Goal: Task Accomplishment & Management: Use online tool/utility

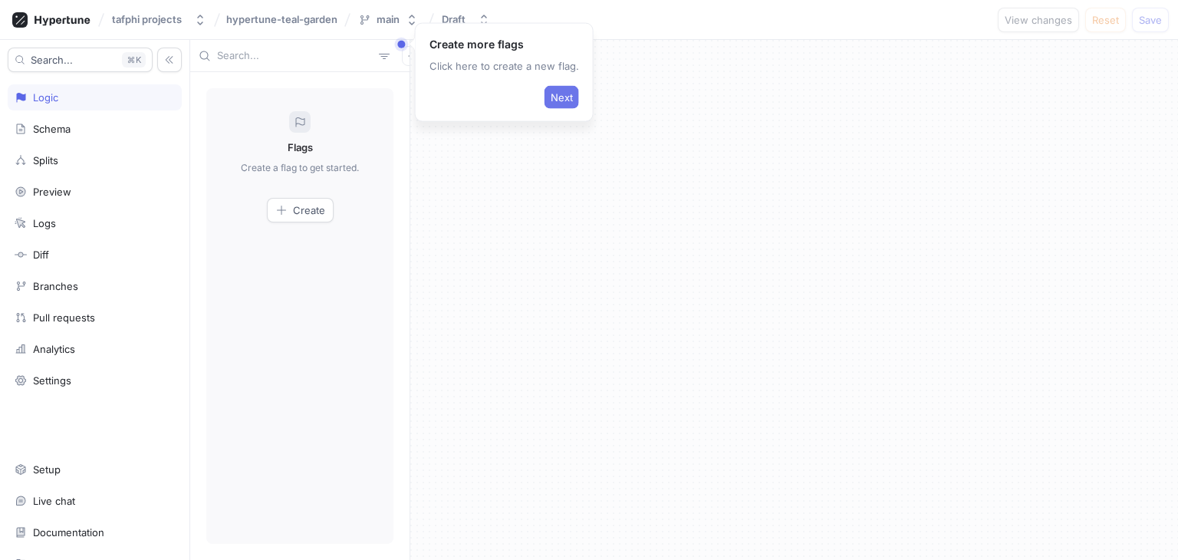
click at [559, 99] on span "Next" at bounding box center [561, 97] width 22 height 9
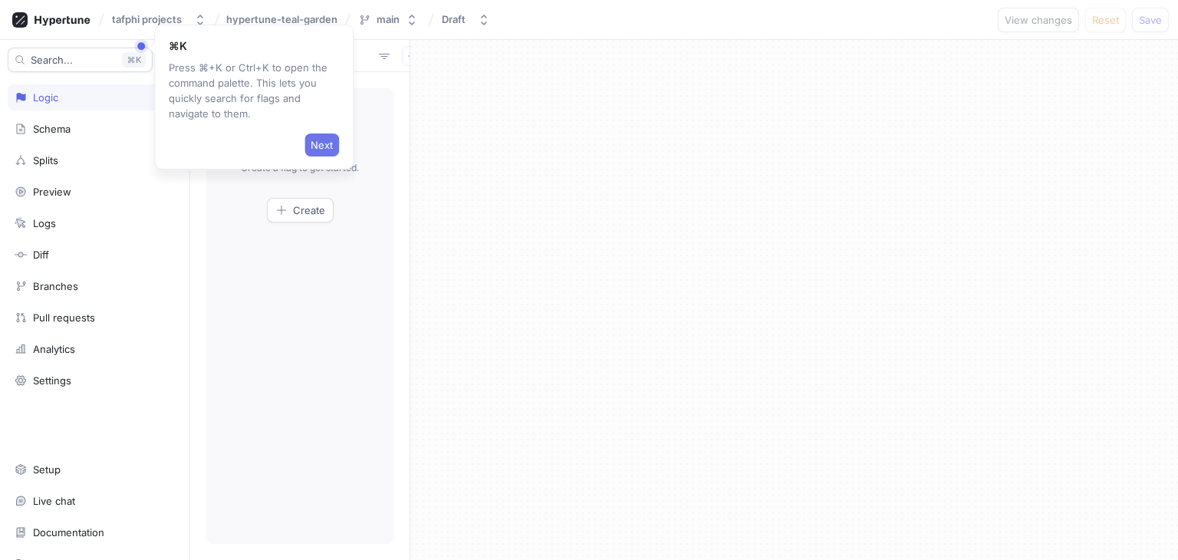
click at [319, 140] on span "Next" at bounding box center [321, 144] width 22 height 9
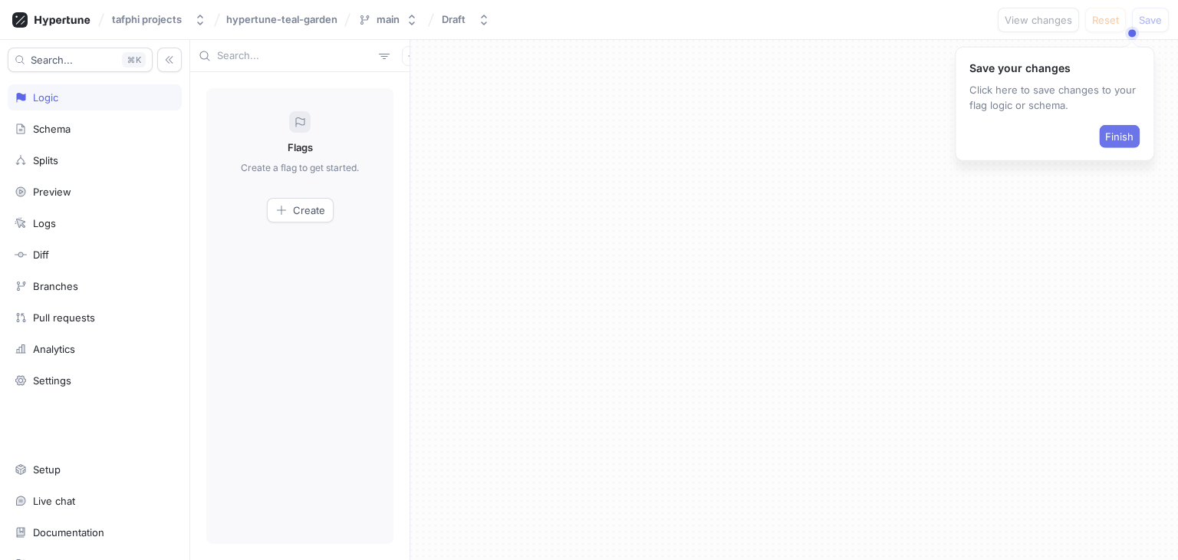
click at [1128, 141] on span "Finish" at bounding box center [1119, 136] width 28 height 9
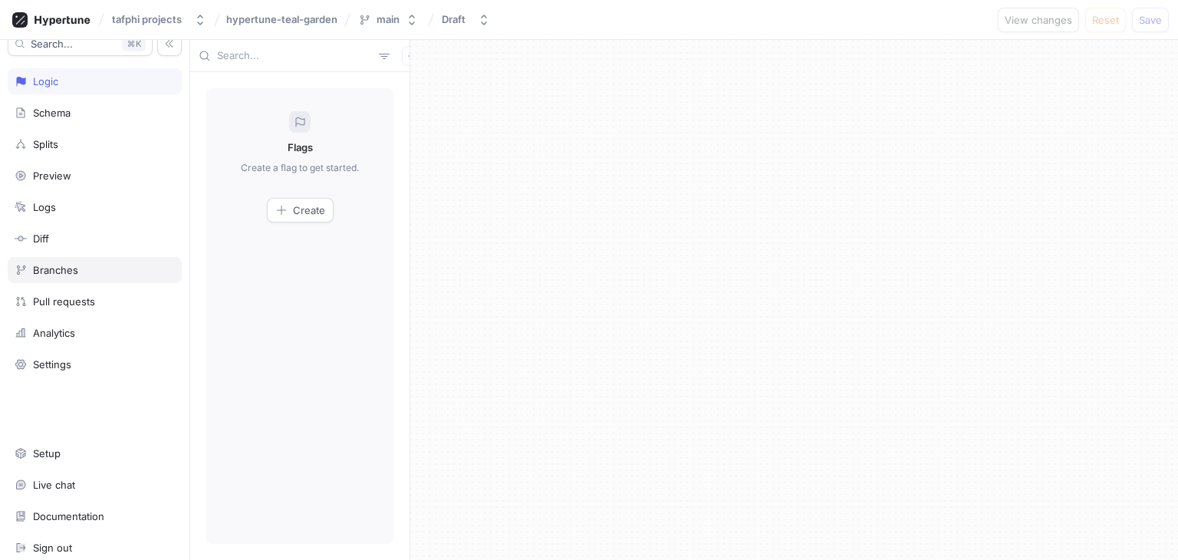
scroll to position [21, 0]
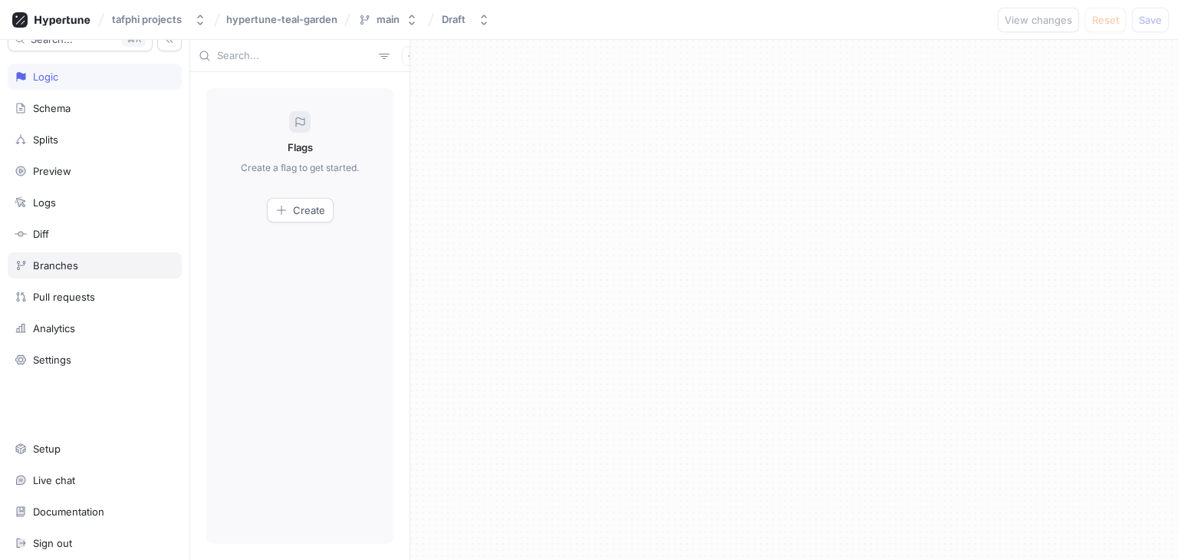
click at [103, 260] on div "Branches" at bounding box center [95, 265] width 160 height 12
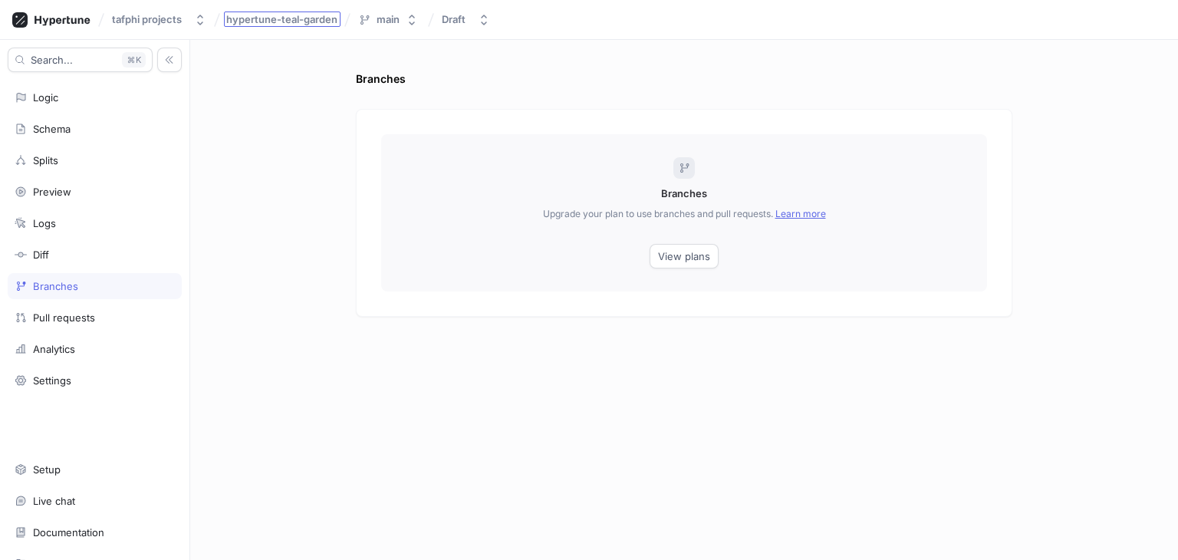
click at [301, 17] on span "hypertune-teal-garden" at bounding box center [281, 19] width 111 height 11
click at [393, 19] on div "main" at bounding box center [387, 19] width 23 height 13
click at [239, 96] on div "Branches Branches Upgrade your plan to use branches and pull requests. Learn mo…" at bounding box center [683, 300] width 987 height 520
click at [145, 15] on div "tafphi projects" at bounding box center [147, 19] width 70 height 13
click at [325, 90] on div "Branches Branches Upgrade your plan to use branches and pull requests. Learn mo…" at bounding box center [683, 300] width 987 height 520
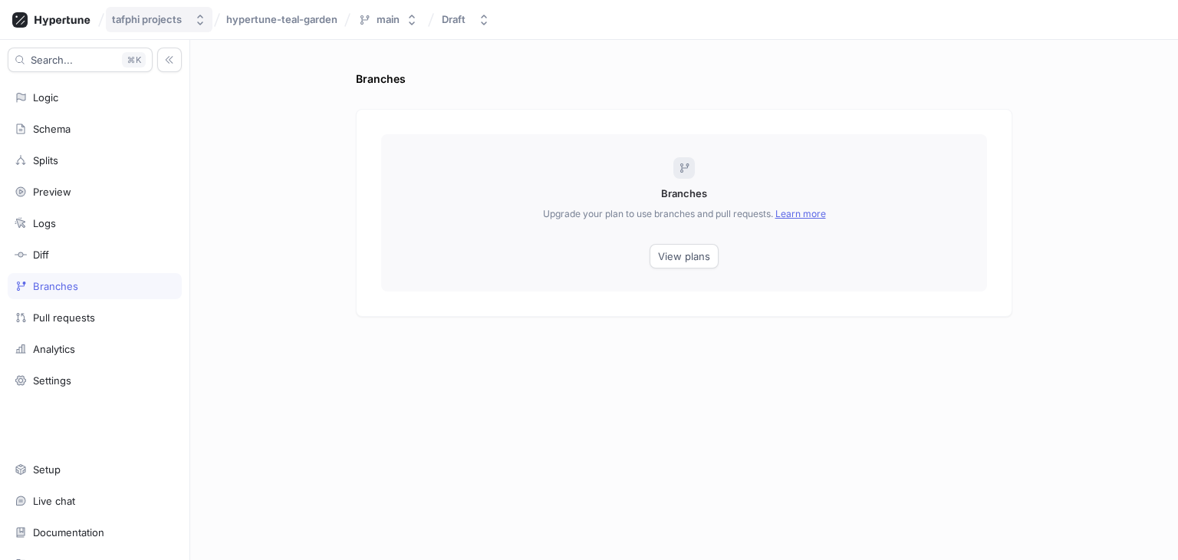
click at [141, 18] on div "tafphi projects" at bounding box center [147, 19] width 70 height 13
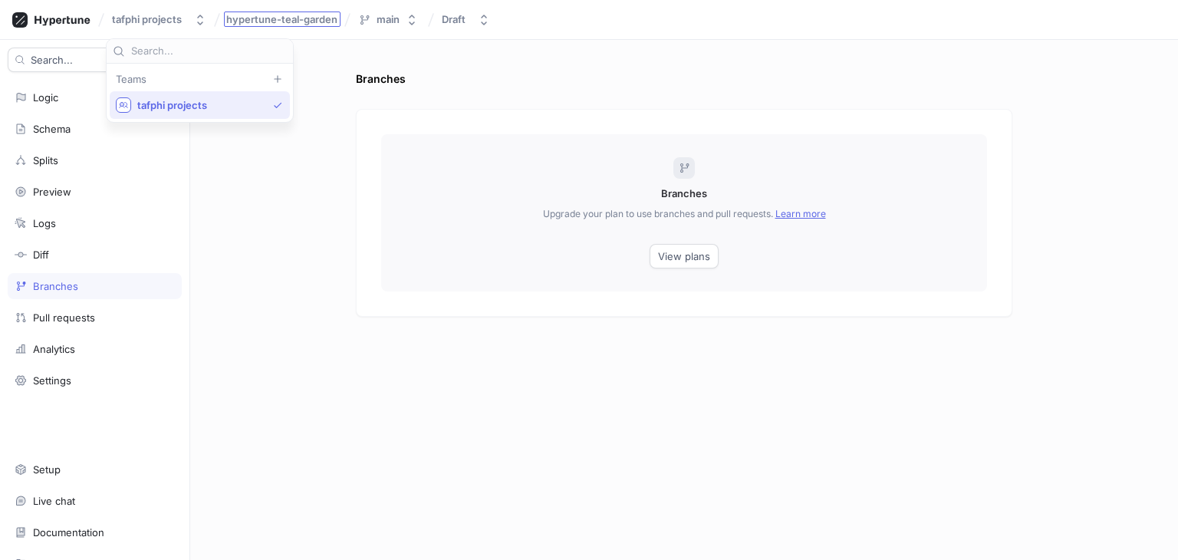
click at [311, 15] on span "hypertune-teal-garden" at bounding box center [281, 19] width 111 height 11
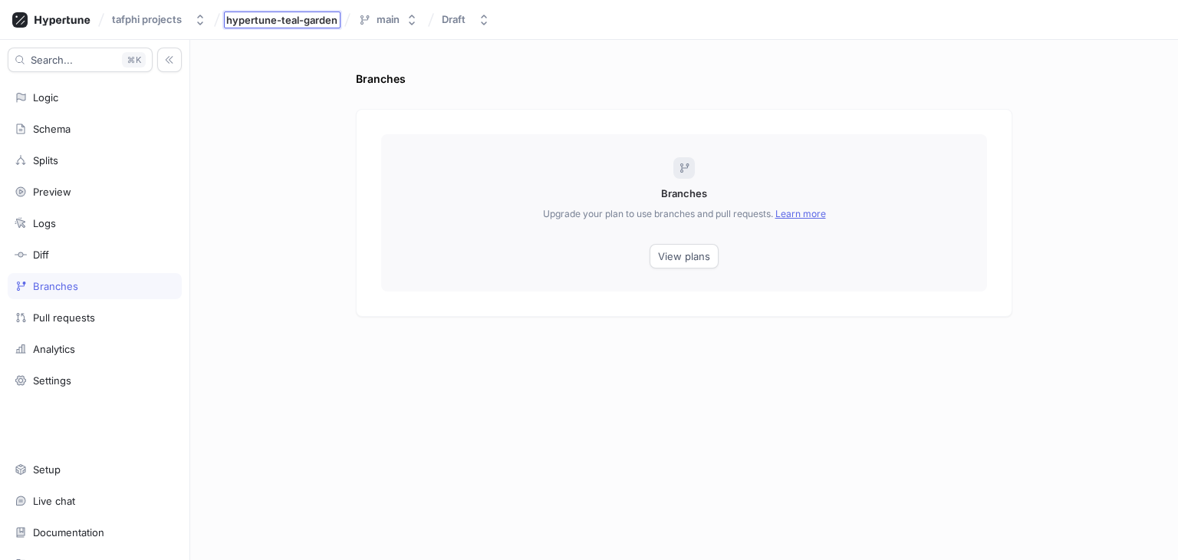
click at [295, 122] on div "Branches Branches Upgrade your plan to use branches and pull requests. Learn mo…" at bounding box center [683, 300] width 987 height 520
click at [77, 92] on div "Logic" at bounding box center [95, 97] width 160 height 12
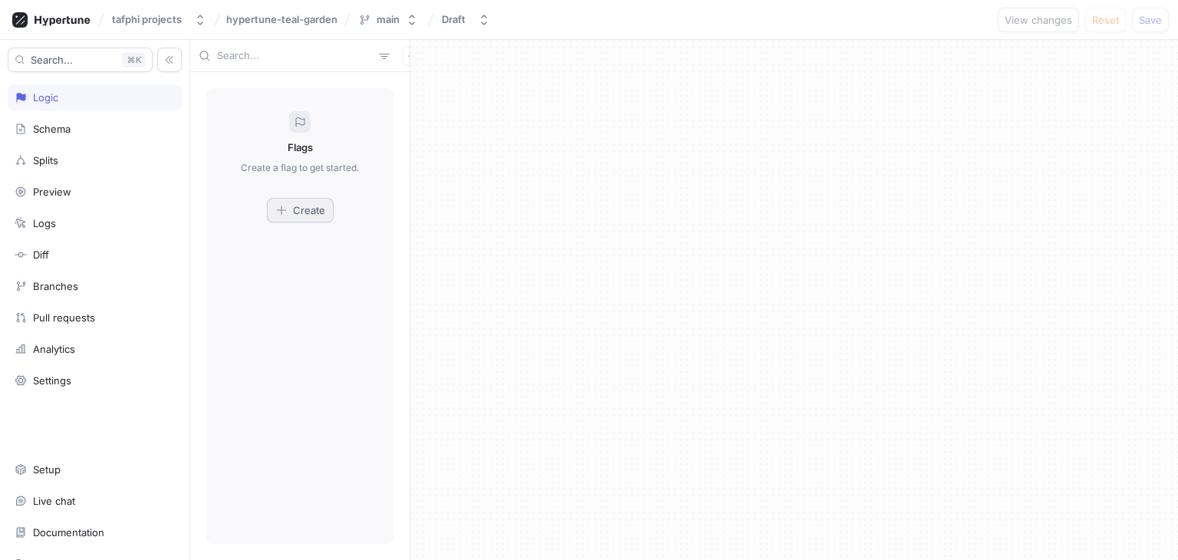
click at [314, 206] on span "Create" at bounding box center [309, 209] width 32 height 9
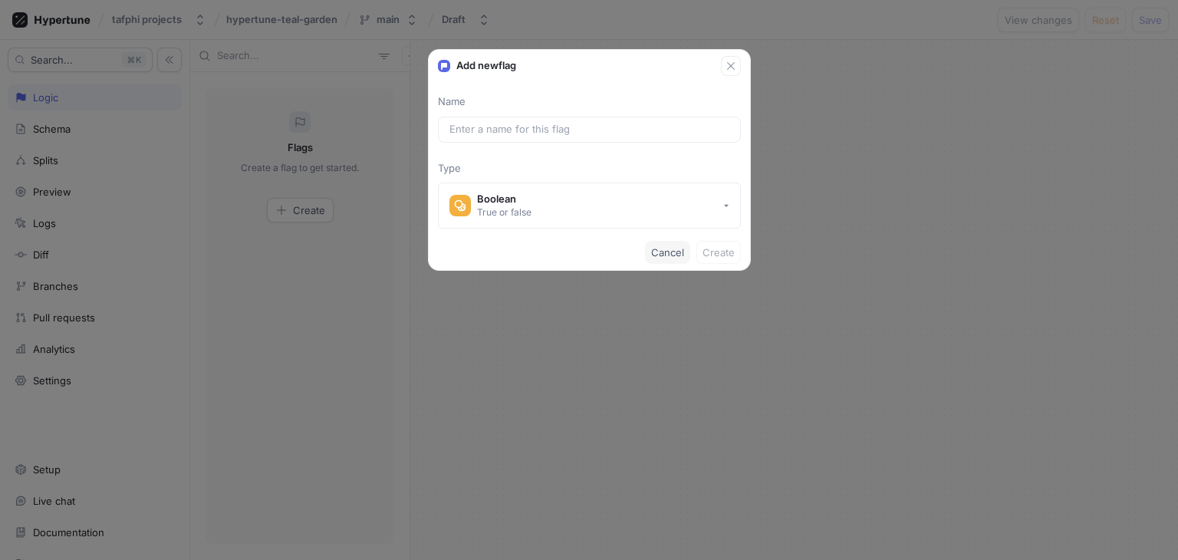
click at [662, 249] on span "Cancel" at bounding box center [667, 252] width 33 height 9
